Goal: Task Accomplishment & Management: Use online tool/utility

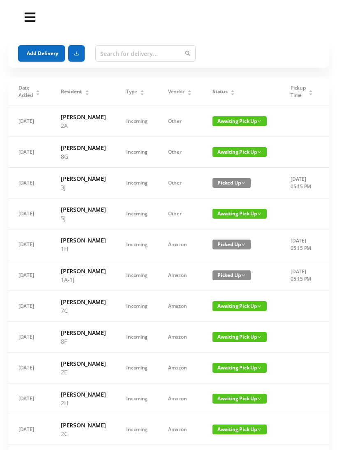
scroll to position [7, 0]
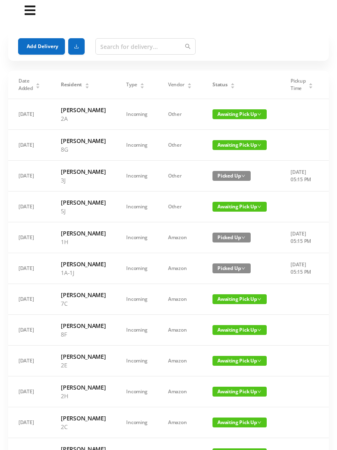
click at [227, 119] on span "Awaiting Pick Up" at bounding box center [239, 114] width 54 height 10
click at [226, 147] on link "Picked Up" at bounding box center [227, 147] width 53 height 13
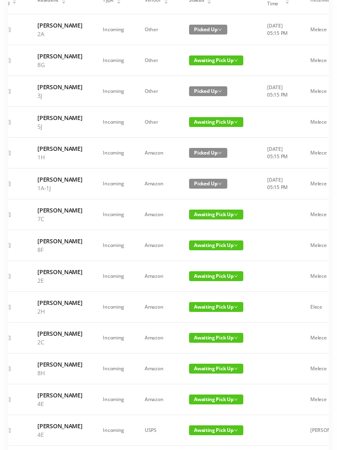
scroll to position [0, 23]
click at [221, 250] on span "Awaiting Pick Up" at bounding box center [216, 245] width 54 height 10
click at [205, 341] on link "Picked Up" at bounding box center [204, 338] width 53 height 13
click at [210, 281] on span "Awaiting Pick Up" at bounding box center [216, 276] width 54 height 10
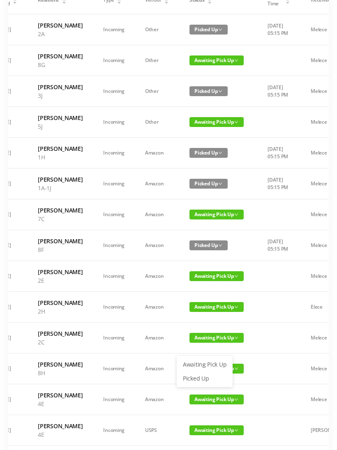
click at [203, 381] on link "Picked Up" at bounding box center [204, 378] width 53 height 13
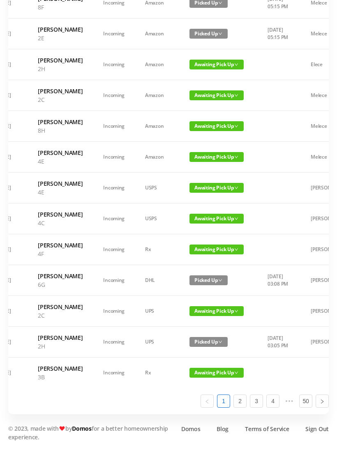
scroll to position [367, 0]
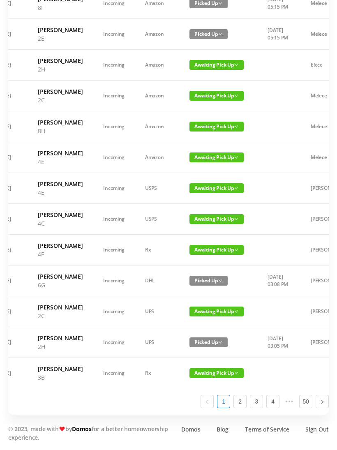
click at [203, 224] on span "Awaiting Pick Up" at bounding box center [216, 219] width 54 height 10
click at [203, 367] on link "Picked Up" at bounding box center [204, 373] width 53 height 13
click at [242, 408] on link "2" at bounding box center [240, 401] width 12 height 12
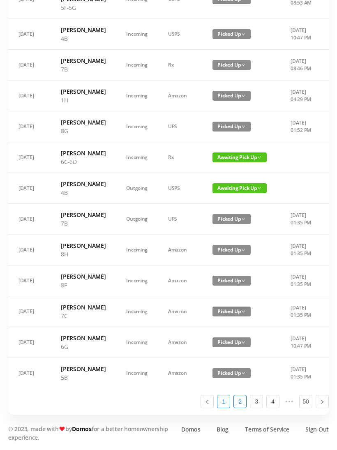
click at [222, 408] on link "1" at bounding box center [223, 401] width 12 height 12
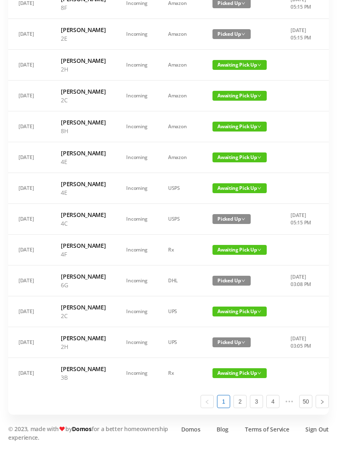
click at [219, 307] on span "Awaiting Pick Up" at bounding box center [239, 312] width 54 height 10
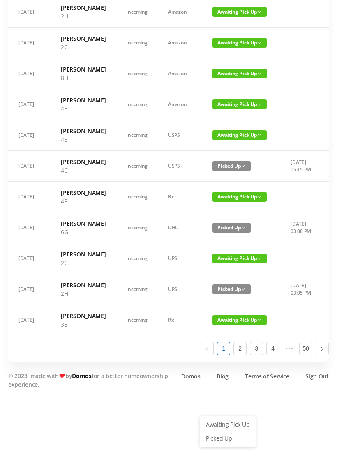
click at [219, 432] on link "Picked Up" at bounding box center [227, 438] width 53 height 13
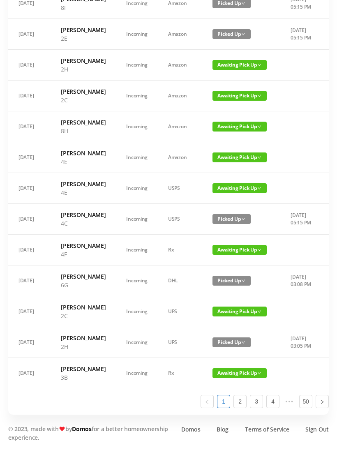
scroll to position [370, 0]
click at [228, 101] on span "Awaiting Pick Up" at bounding box center [239, 96] width 54 height 10
click at [223, 209] on link "Picked Up" at bounding box center [227, 215] width 53 height 13
